Goal: Register for event/course

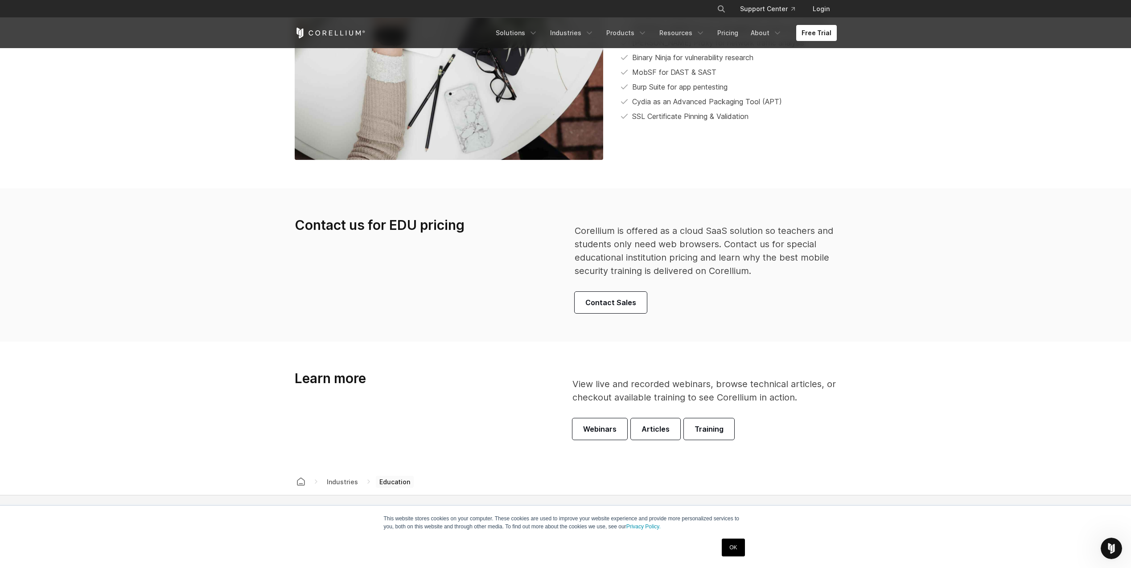
scroll to position [2674, 0]
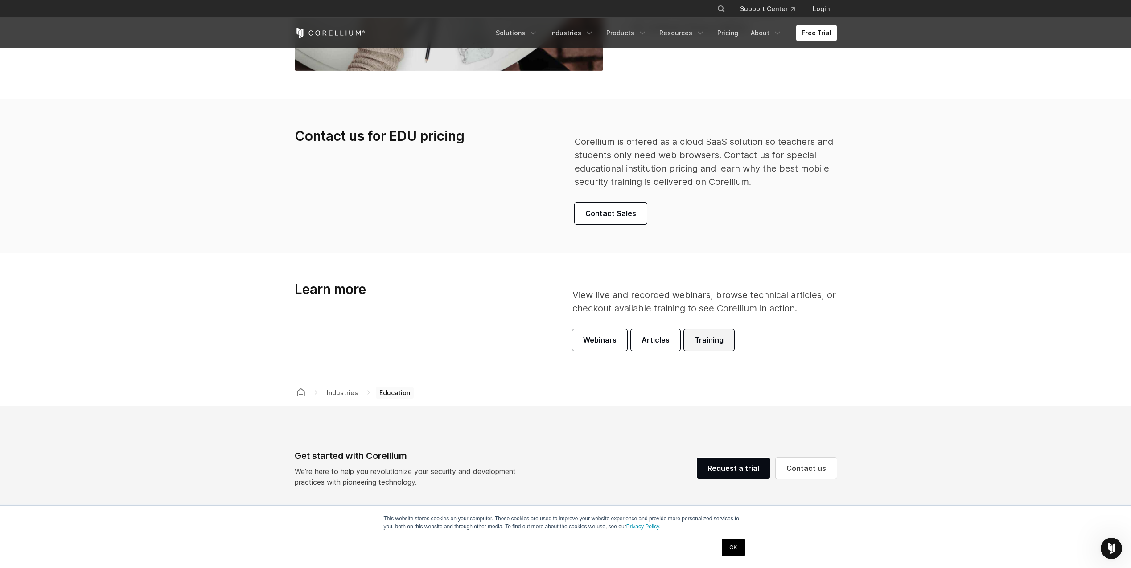
click at [704, 336] on span "Training" at bounding box center [708, 340] width 29 height 11
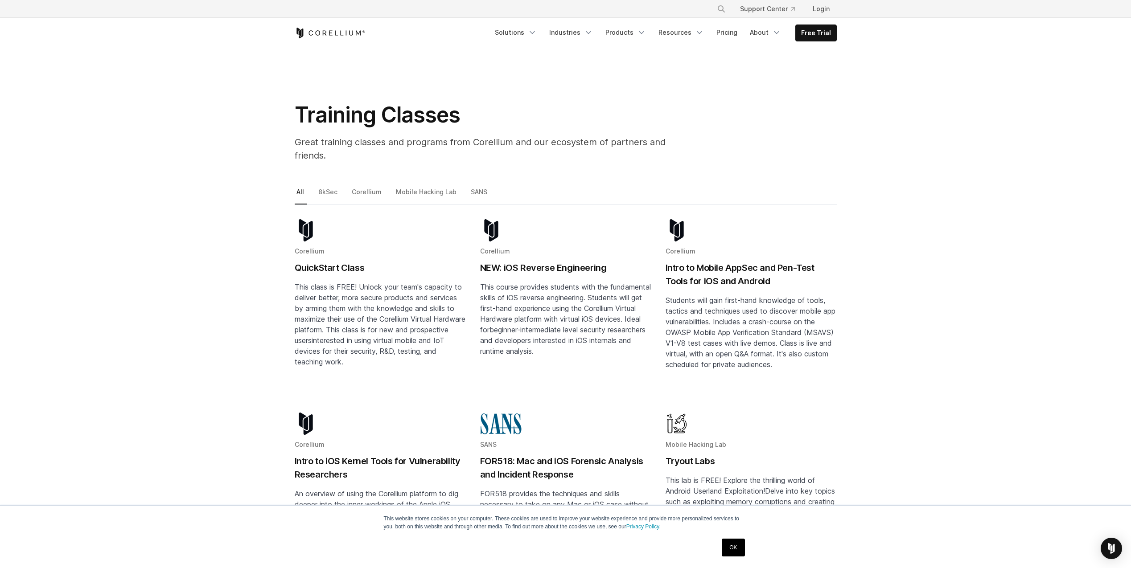
scroll to position [89, 0]
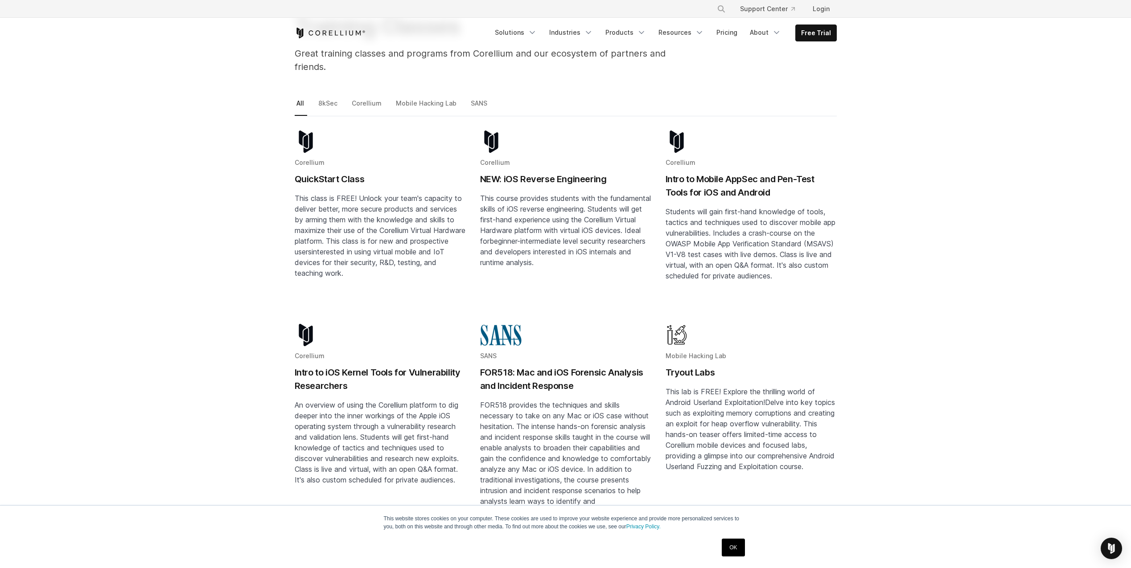
click at [679, 132] on img "Blog post summary: Intro to Mobile AppSec and Pen-Test Tools for iOS and Android" at bounding box center [676, 142] width 22 height 22
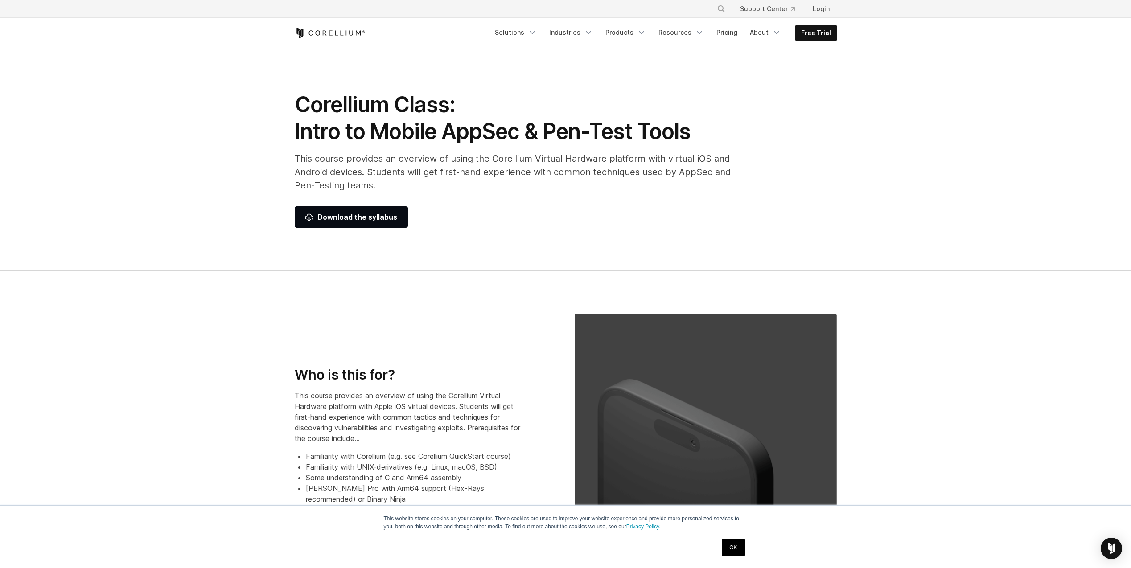
click at [1032, 189] on section "Corellium Class: Intro to Mobile AppSec & Pen-Test Tools This course provides a…" at bounding box center [565, 160] width 1131 height 222
